Goal: Task Accomplishment & Management: Manage account settings

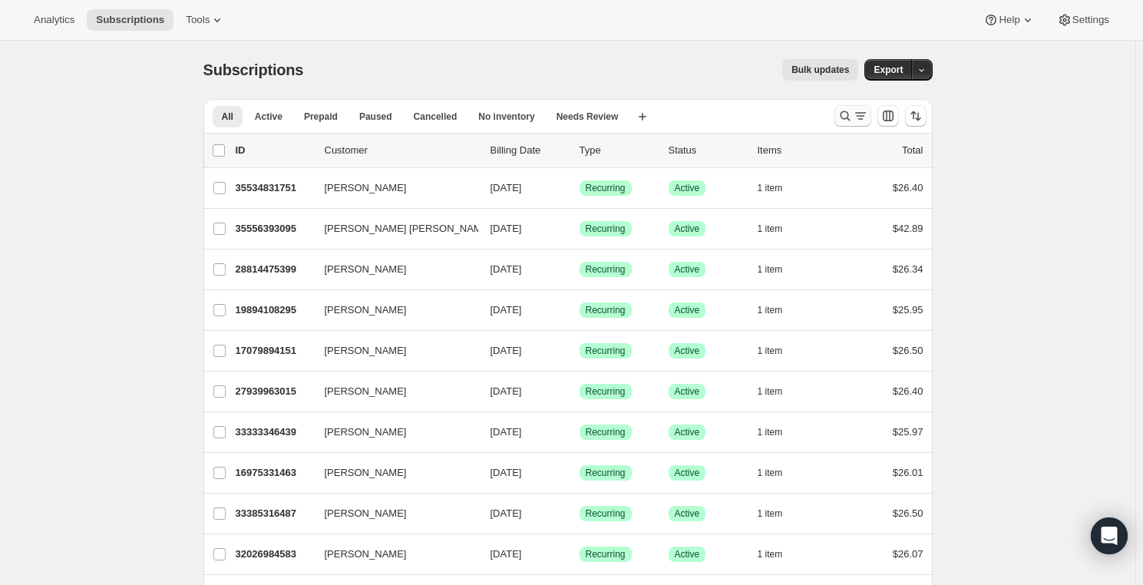
click at [839, 110] on button "Search and filter results" at bounding box center [852, 115] width 37 height 21
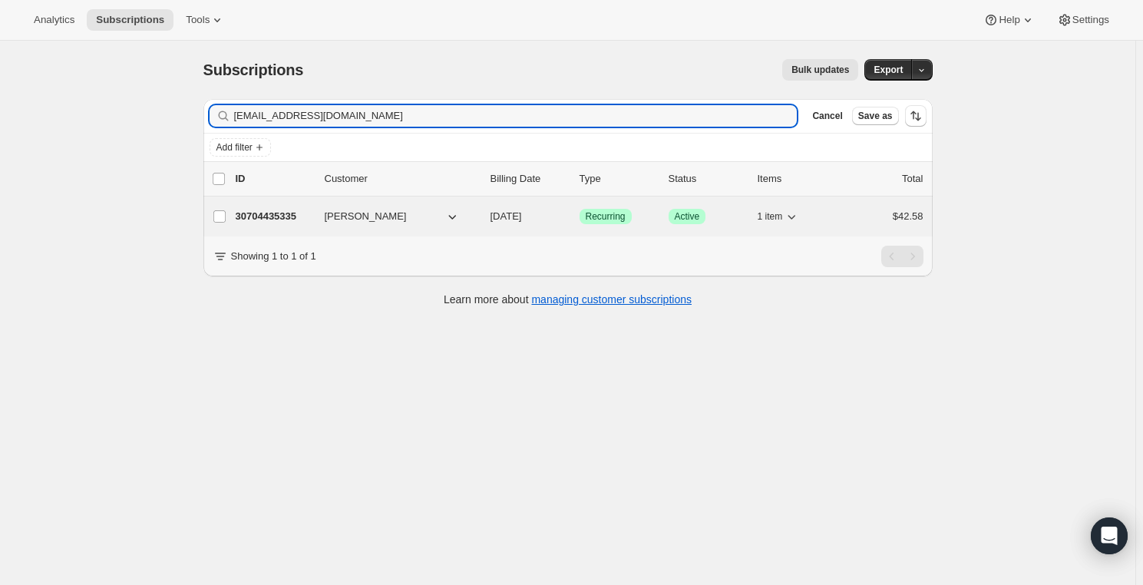
type input "[EMAIL_ADDRESS][DOMAIN_NAME]"
click at [282, 216] on p "30704435335" at bounding box center [274, 216] width 77 height 15
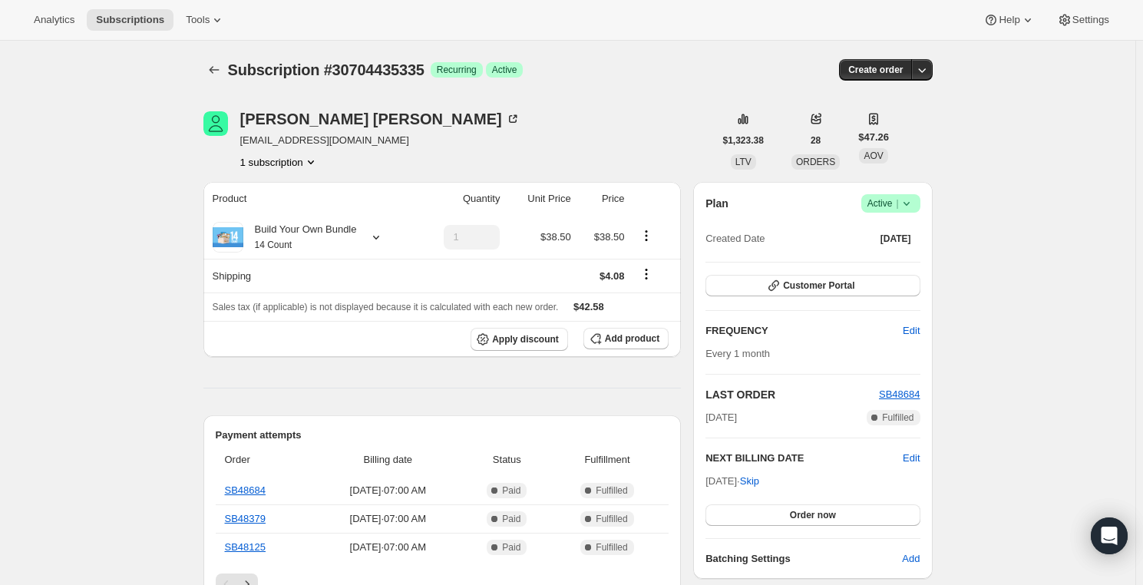
click at [916, 219] on div "Plan Success Active | Created Date [DATE]" at bounding box center [812, 221] width 214 height 55
click at [912, 206] on icon at bounding box center [906, 203] width 15 height 15
click at [917, 204] on span "Success Active |" at bounding box center [890, 203] width 59 height 18
click at [905, 257] on span "Cancel subscription" at bounding box center [894, 259] width 87 height 12
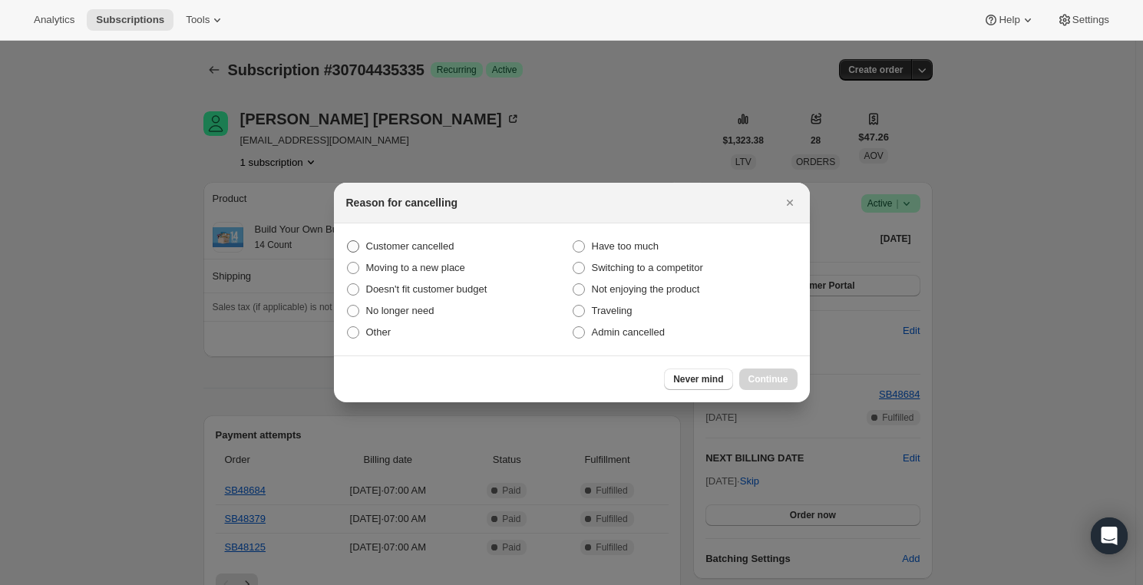
click at [361, 250] on label "Customer cancelled" at bounding box center [459, 246] width 226 height 21
click at [348, 241] on input "Customer cancelled" at bounding box center [347, 240] width 1 height 1
radio input "true"
click at [773, 379] on span "Continue" at bounding box center [768, 379] width 40 height 12
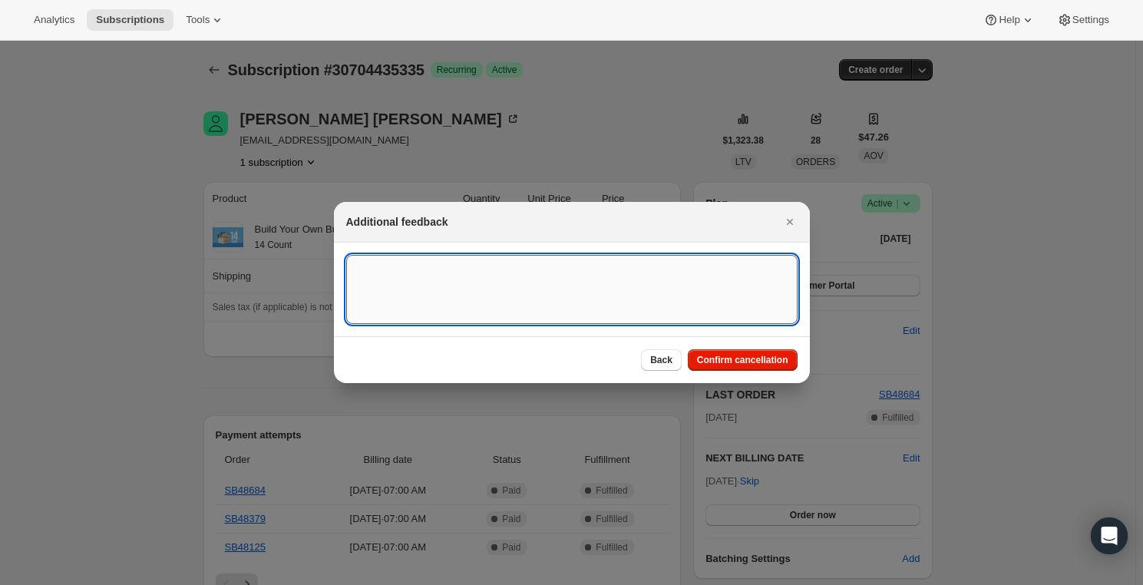
click at [391, 265] on textarea ":rbv:" at bounding box center [571, 289] width 451 height 69
type textarea "Customer no longer wants subscription."
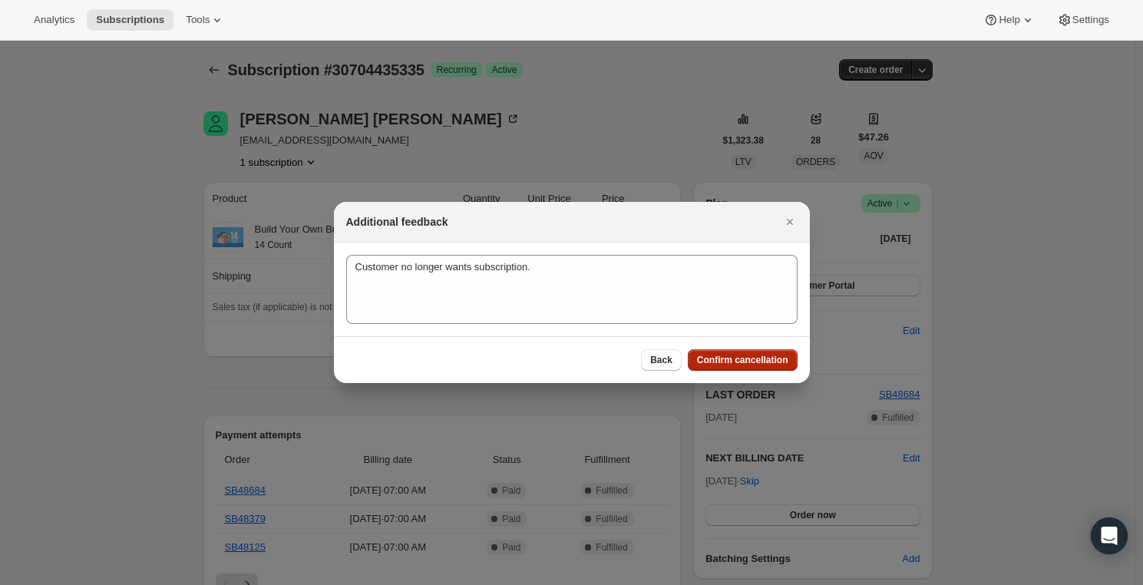
click at [739, 366] on button "Confirm cancellation" at bounding box center [742, 359] width 110 height 21
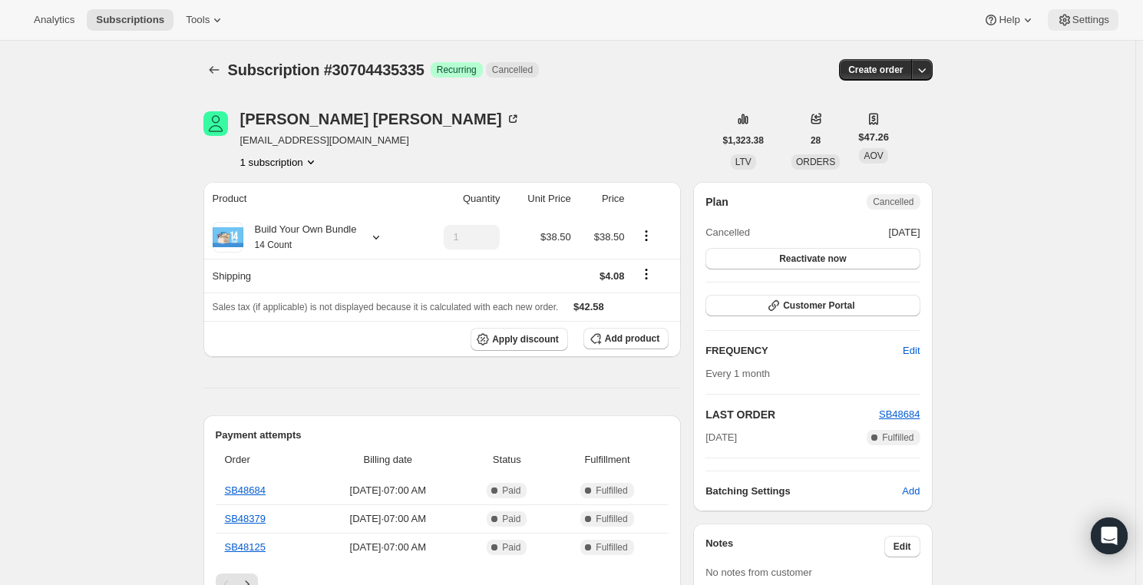
click at [1075, 16] on span "Settings" at bounding box center [1090, 20] width 37 height 12
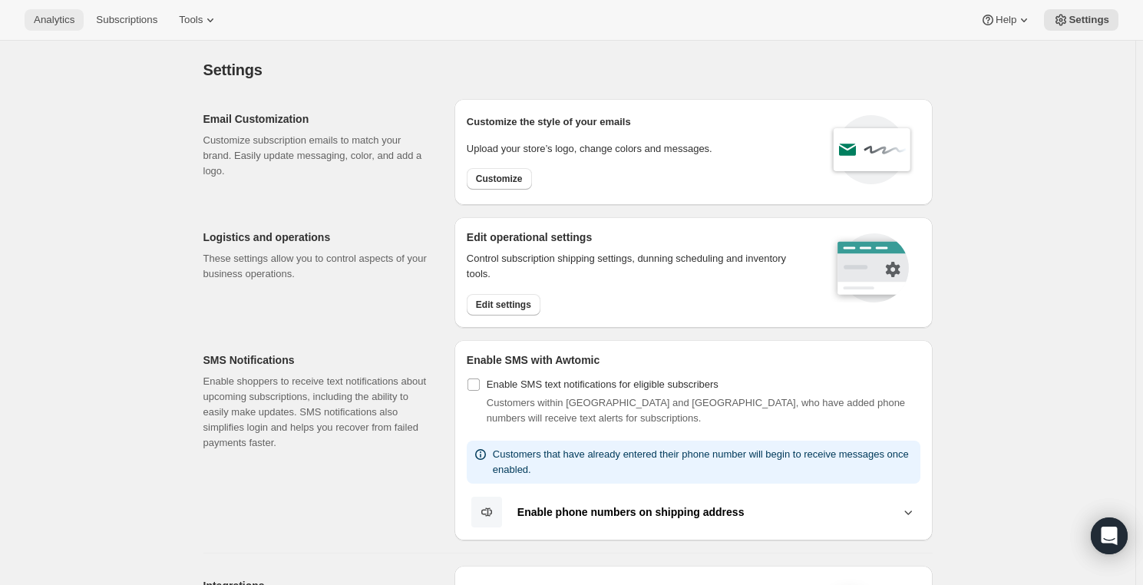
click at [38, 25] on span "Analytics" at bounding box center [54, 20] width 41 height 12
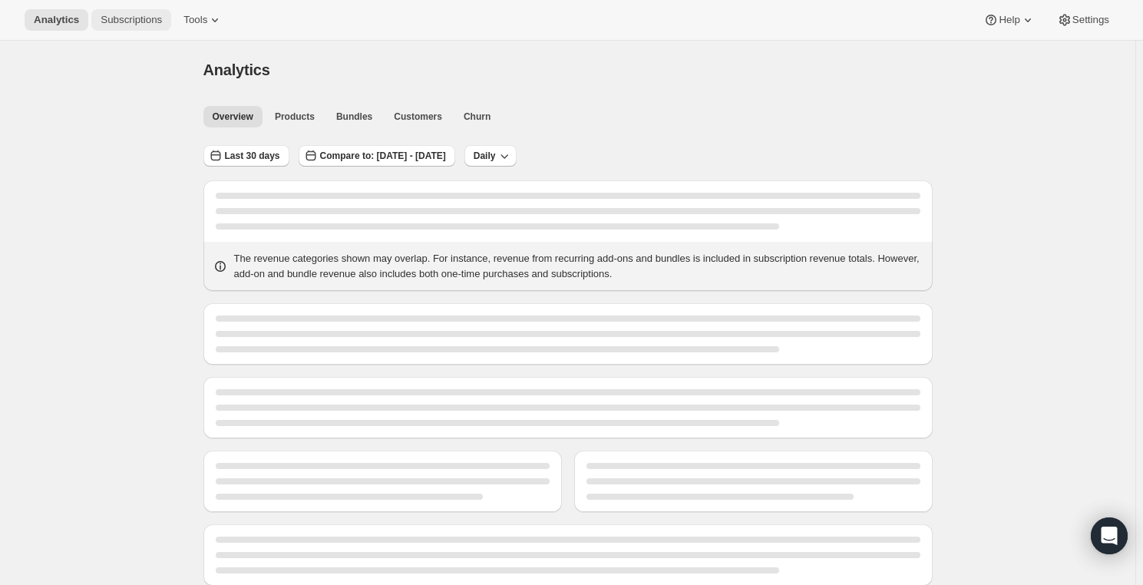
click at [122, 25] on span "Subscriptions" at bounding box center [131, 20] width 61 height 12
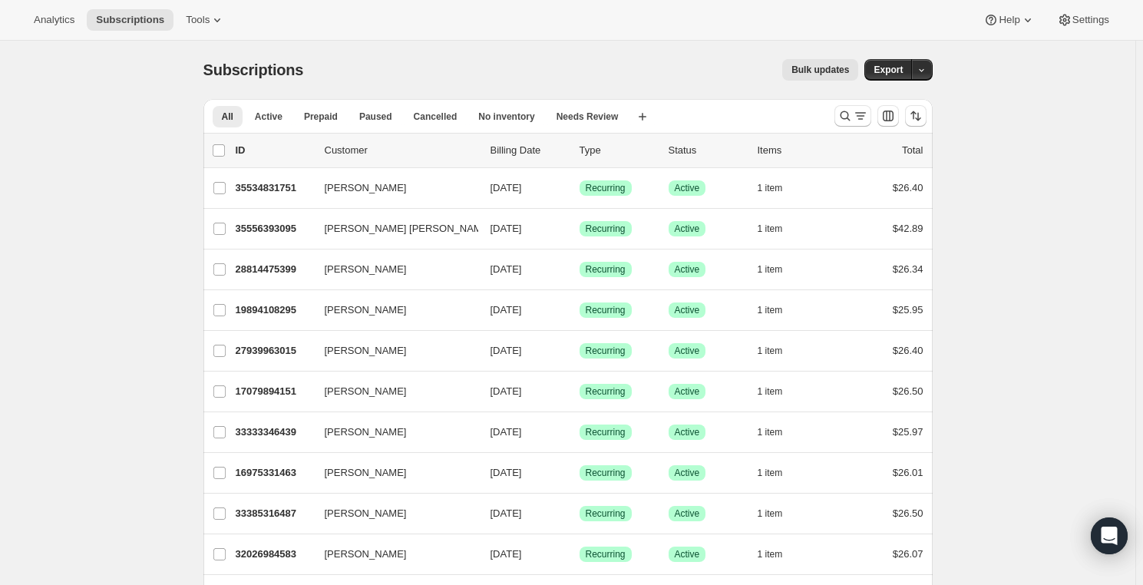
click at [1003, 22] on span "Help" at bounding box center [1008, 20] width 21 height 12
click at [1073, 28] on button "Settings" at bounding box center [1082, 19] width 71 height 21
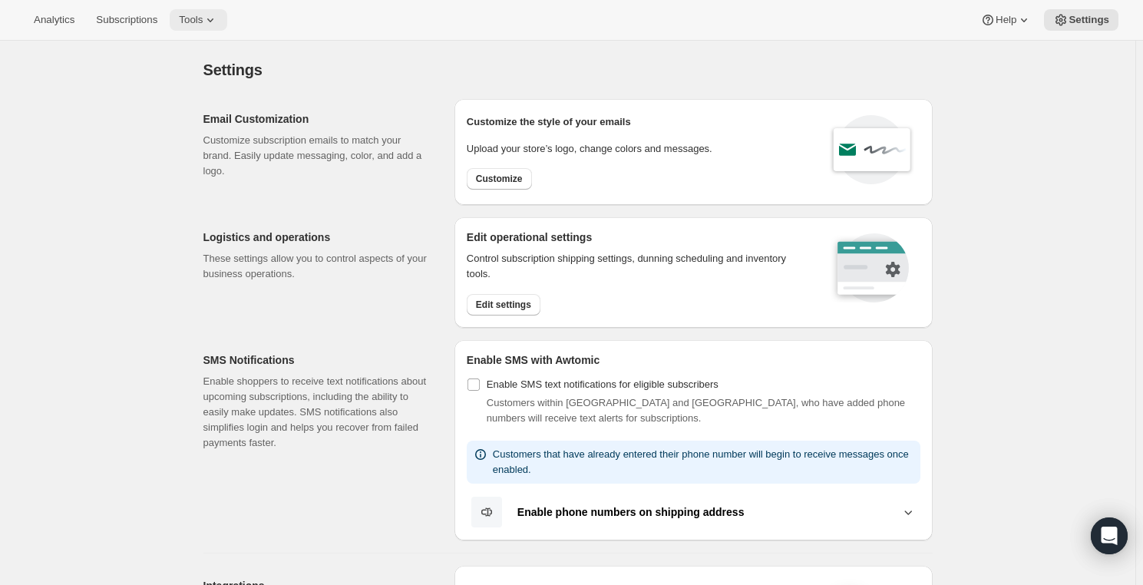
click at [184, 14] on span "Tools" at bounding box center [191, 20] width 24 height 12
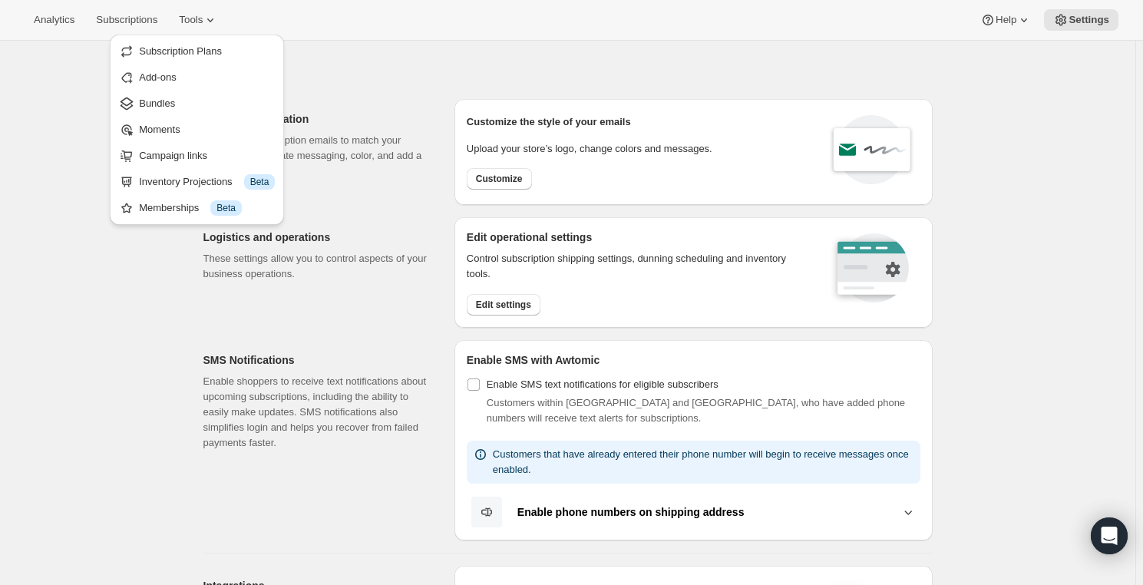
click at [299, 490] on div "SMS Notifications Enable shoppers to receive text notifications about upcoming …" at bounding box center [322, 440] width 239 height 200
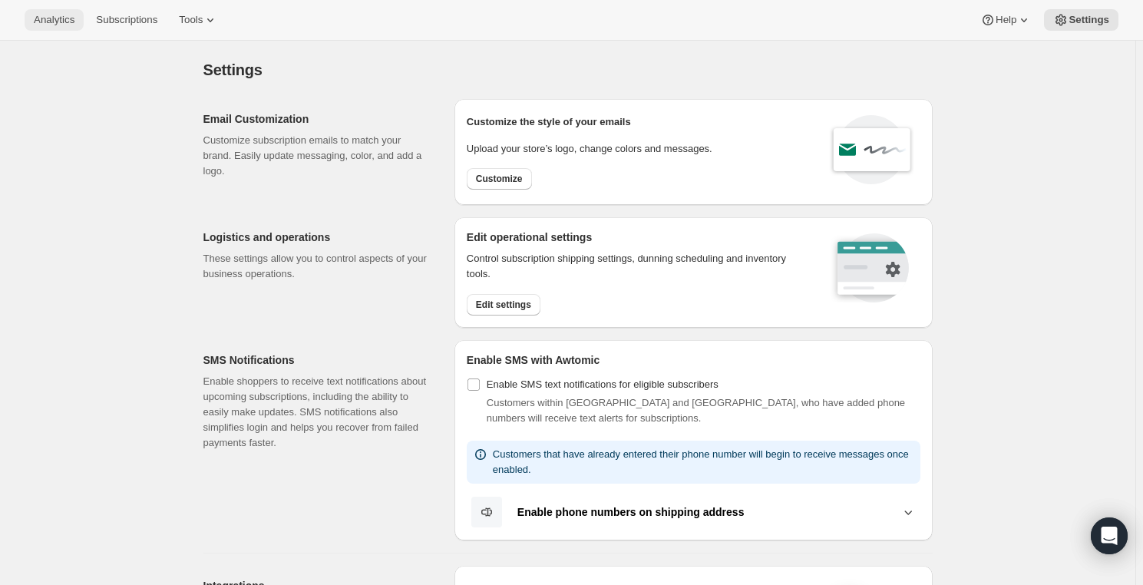
click at [58, 23] on span "Analytics" at bounding box center [54, 20] width 41 height 12
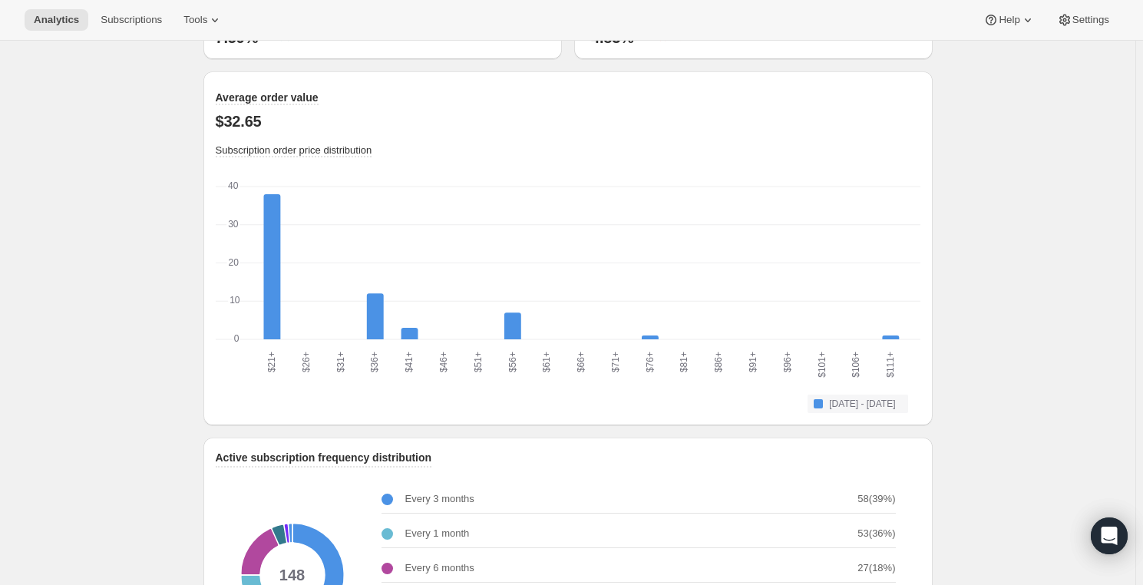
scroll to position [1535, 0]
